Goal: Transaction & Acquisition: Book appointment/travel/reservation

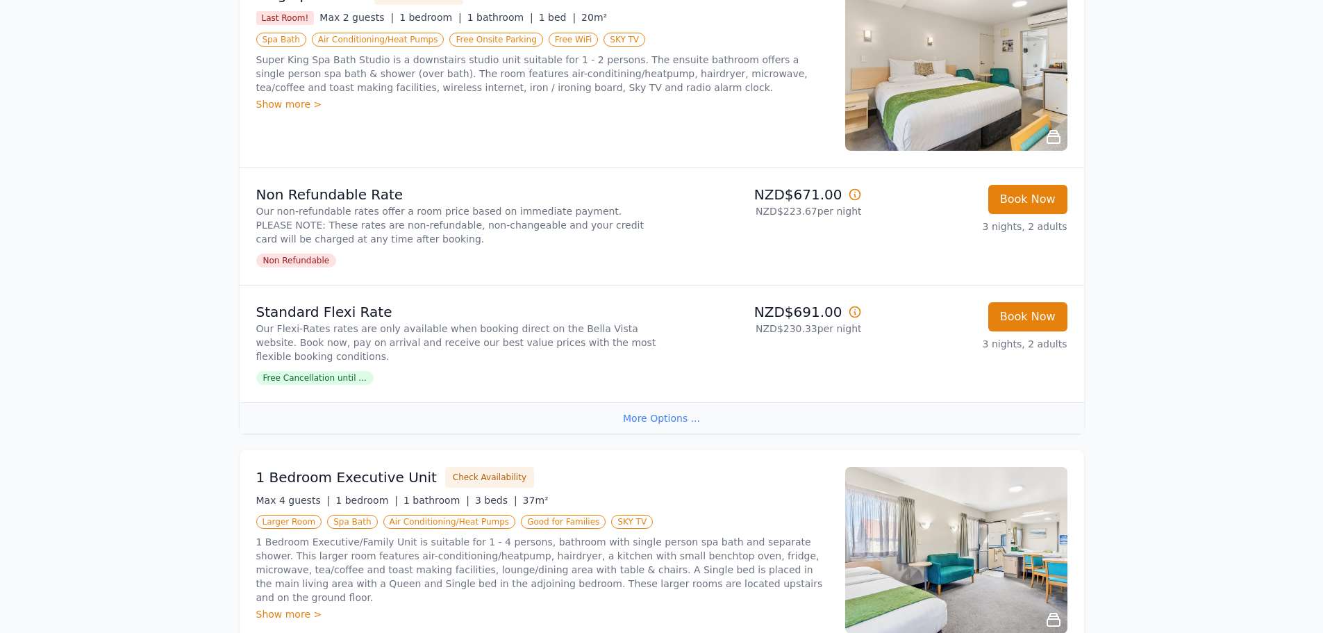
scroll to position [1742, 0]
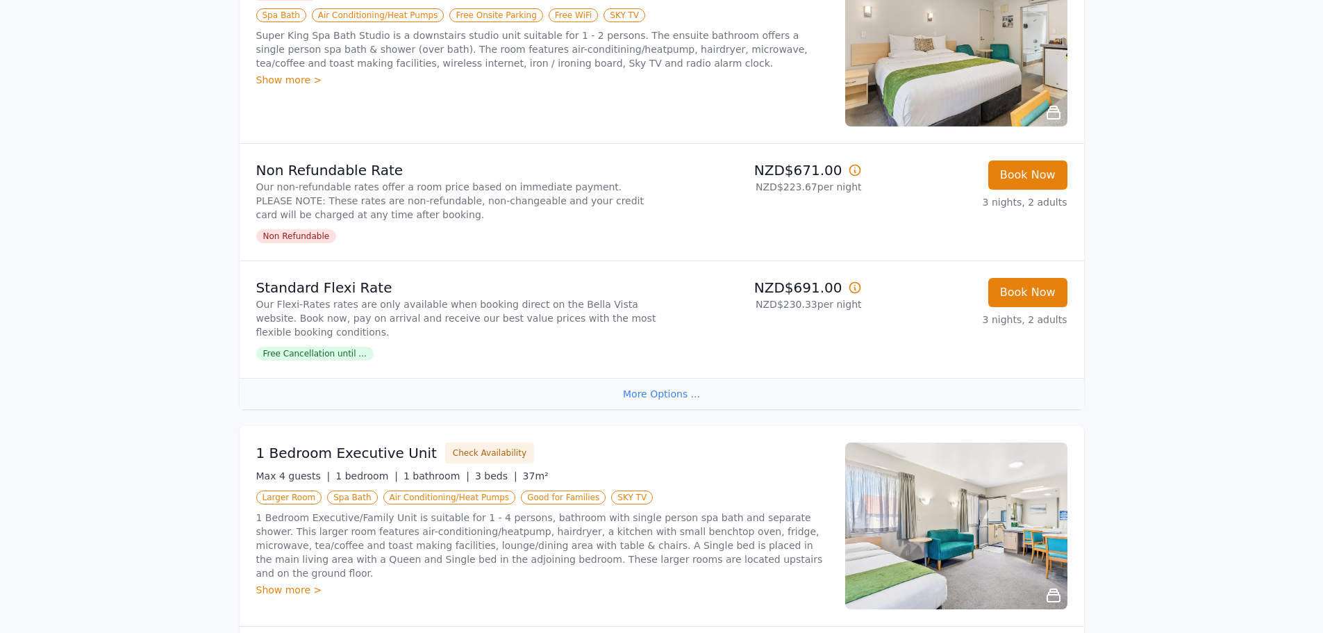
click at [347, 356] on span "Free Cancellation until ..." at bounding box center [314, 354] width 117 height 14
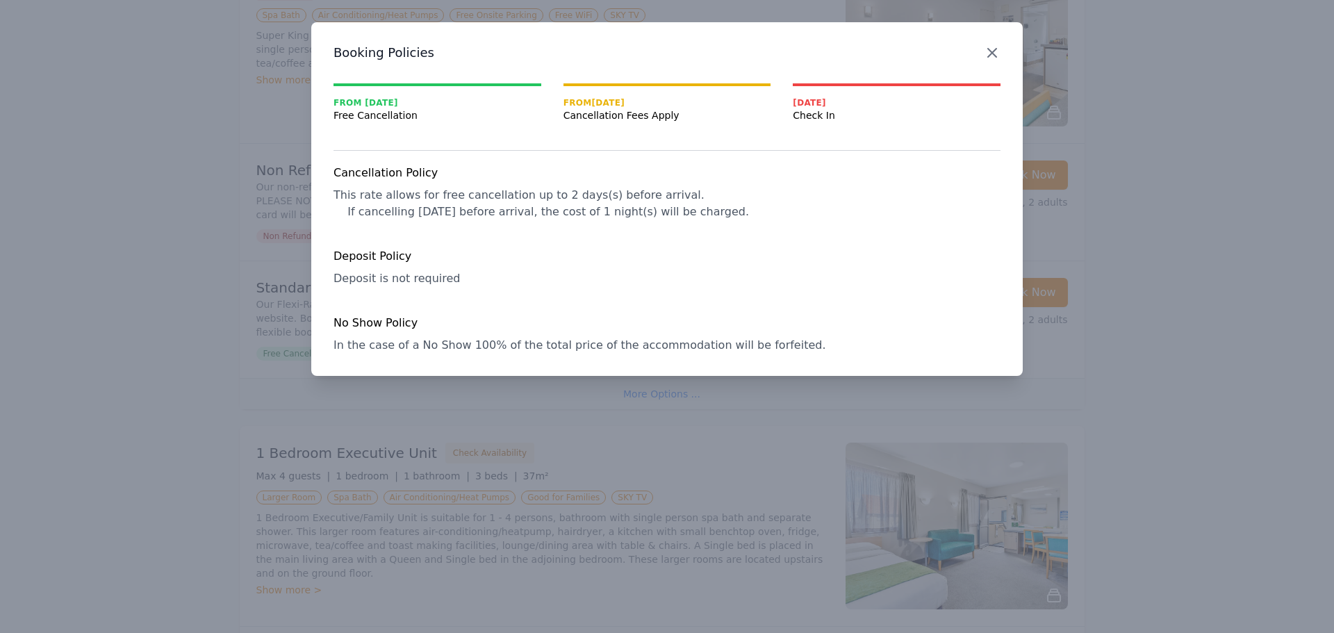
click at [991, 51] on icon "button" at bounding box center [992, 53] width 8 height 8
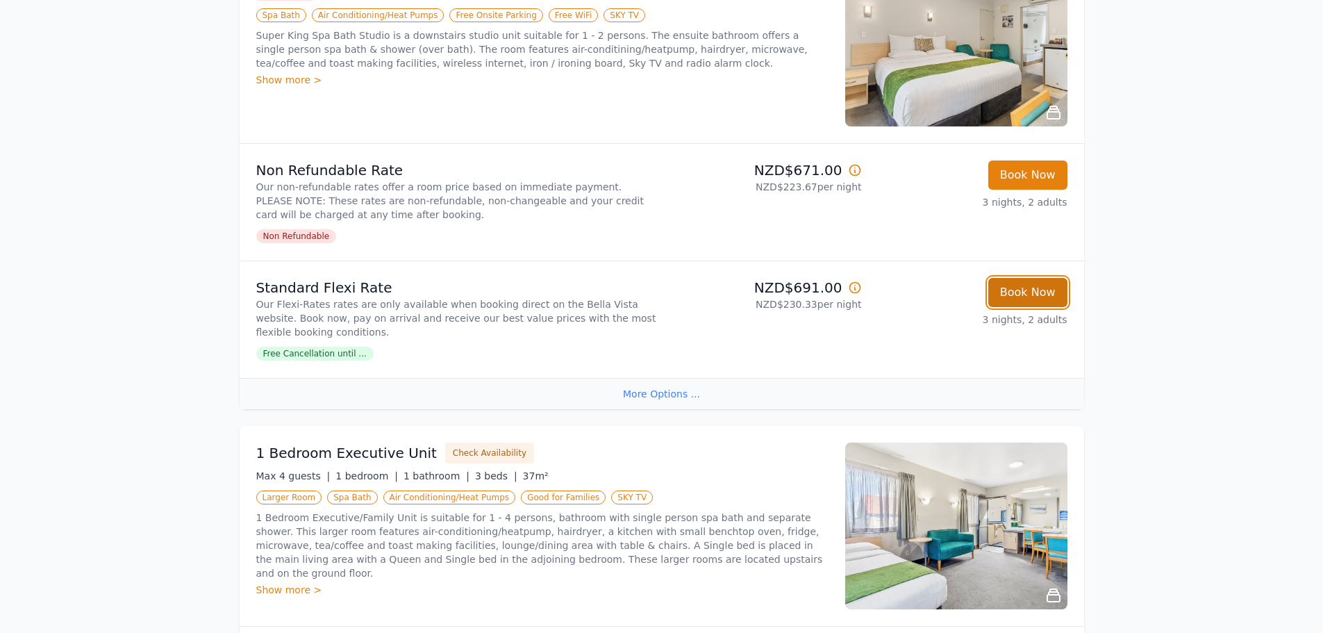
click at [1017, 295] on button "Book Now" at bounding box center [1028, 292] width 79 height 29
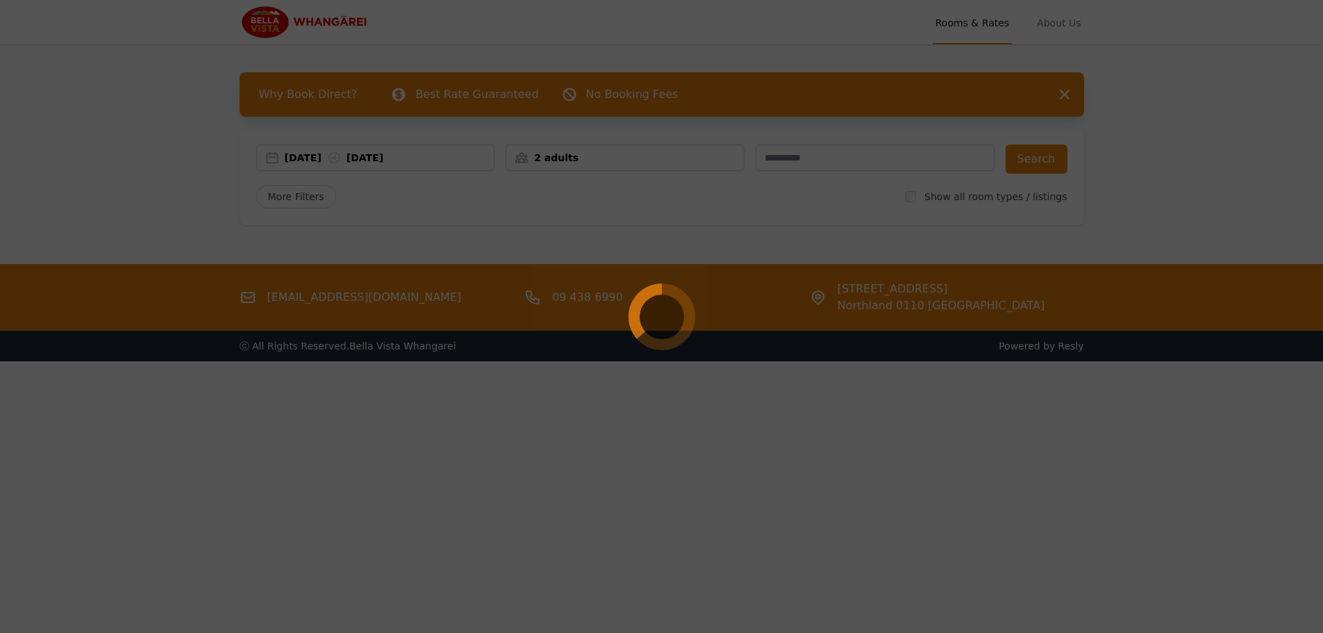
select select "**"
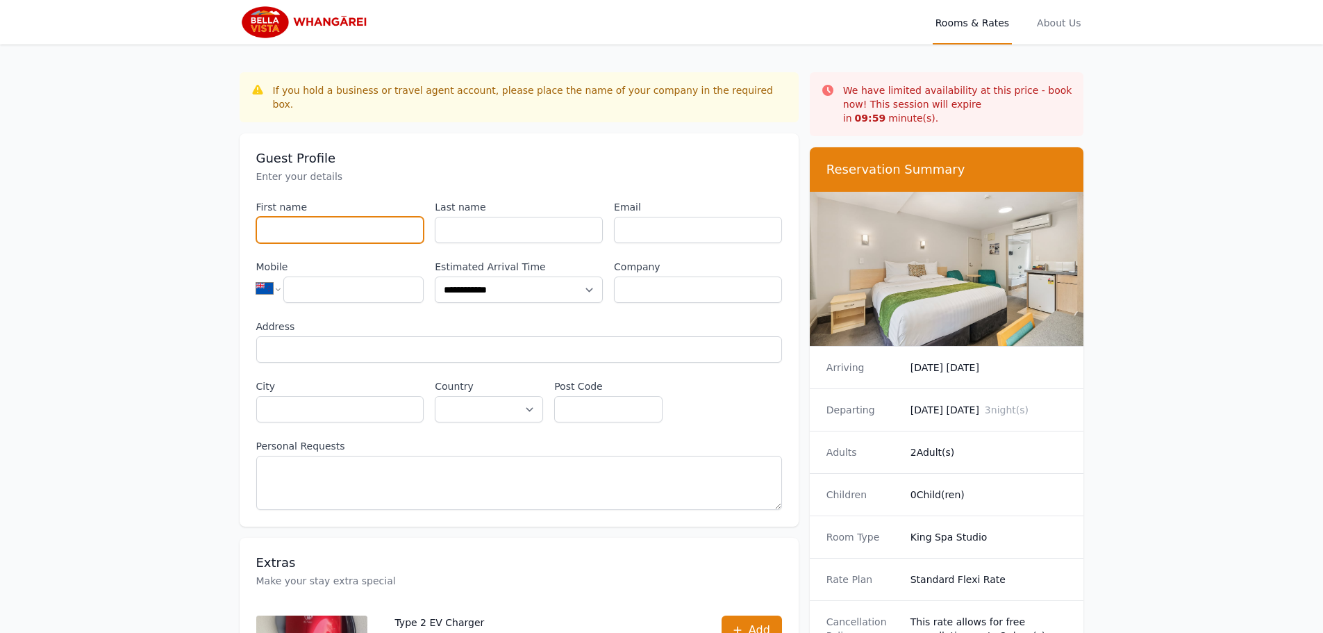
click at [344, 221] on input "First name" at bounding box center [340, 230] width 168 height 26
type input "*"
